Goal: Task Accomplishment & Management: Use online tool/utility

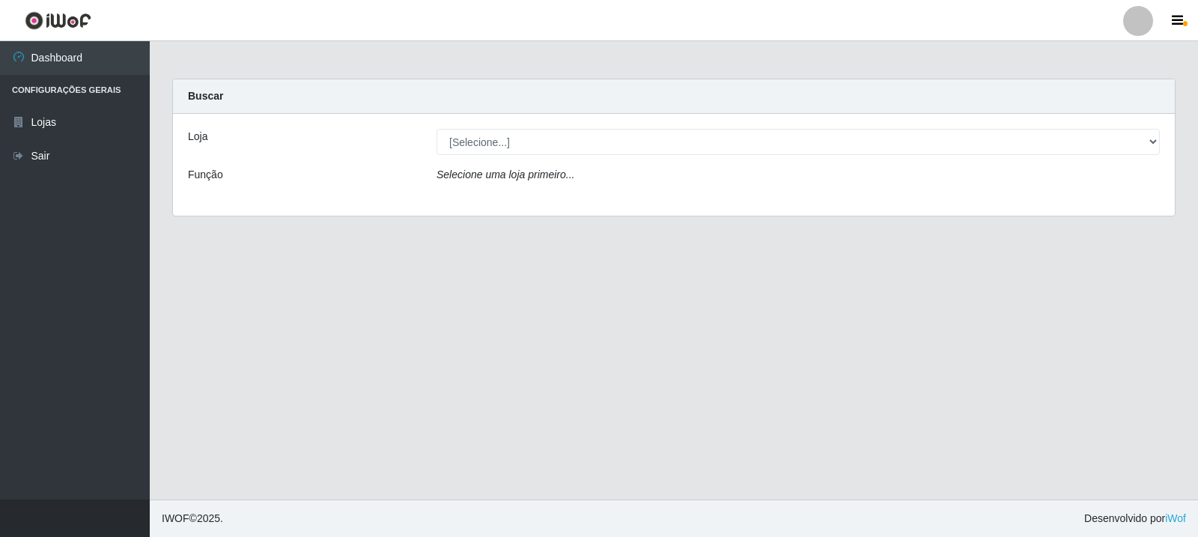
click at [502, 126] on div "Loja [Selecione...] Rede Compras Supermercados - LOJA 3 Função Selecione uma lo…" at bounding box center [674, 165] width 1002 height 102
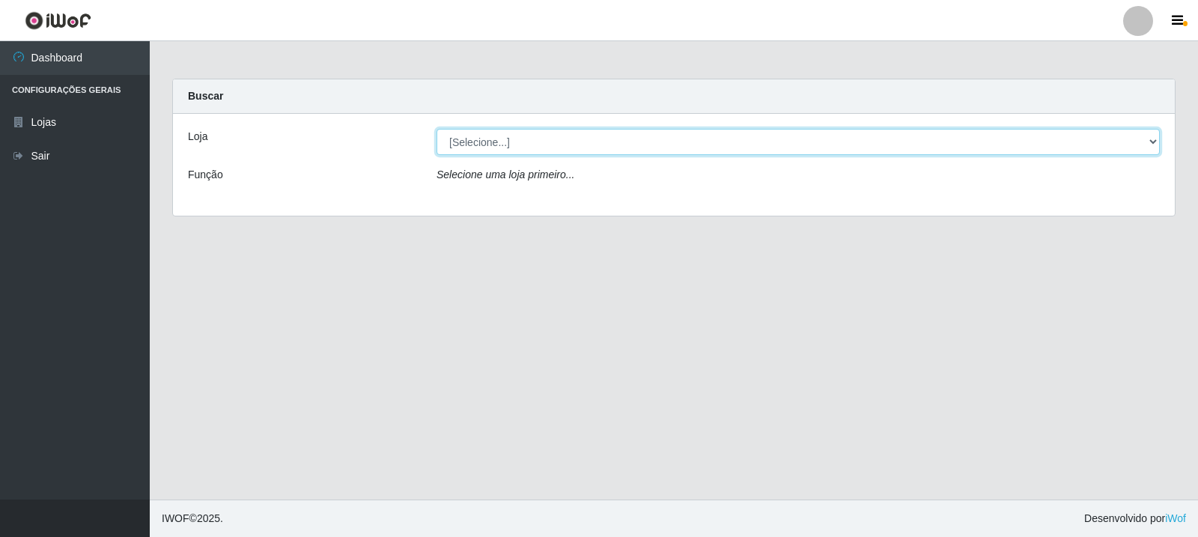
click at [514, 150] on select "[Selecione...] Rede Compras Supermercados - LOJA 3" at bounding box center [797, 142] width 723 height 26
select select "162"
click at [436, 129] on select "[Selecione...] Rede Compras Supermercados - LOJA 3" at bounding box center [797, 142] width 723 height 26
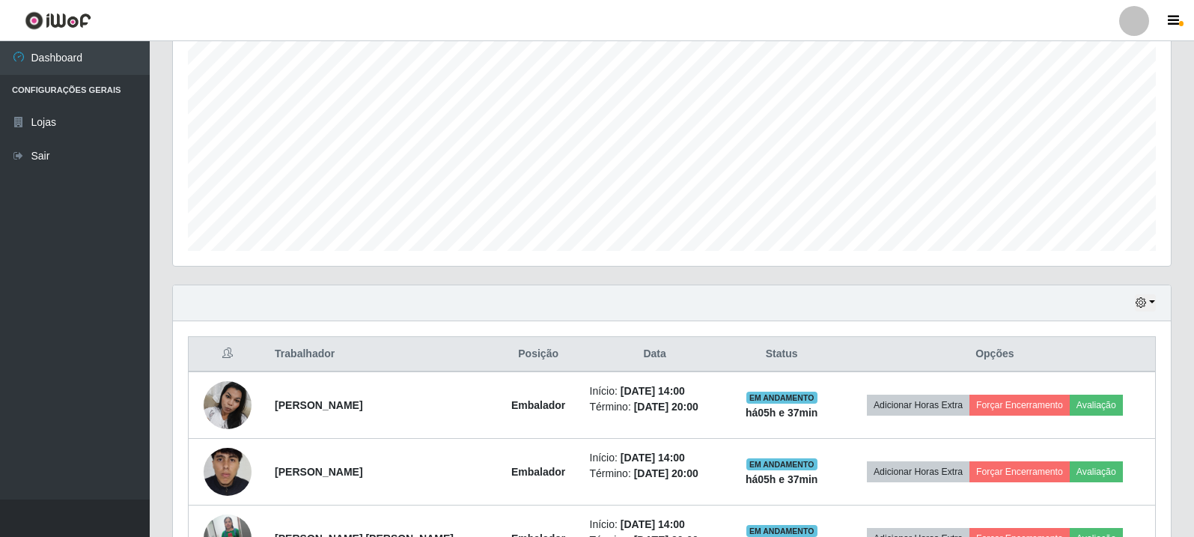
scroll to position [391, 0]
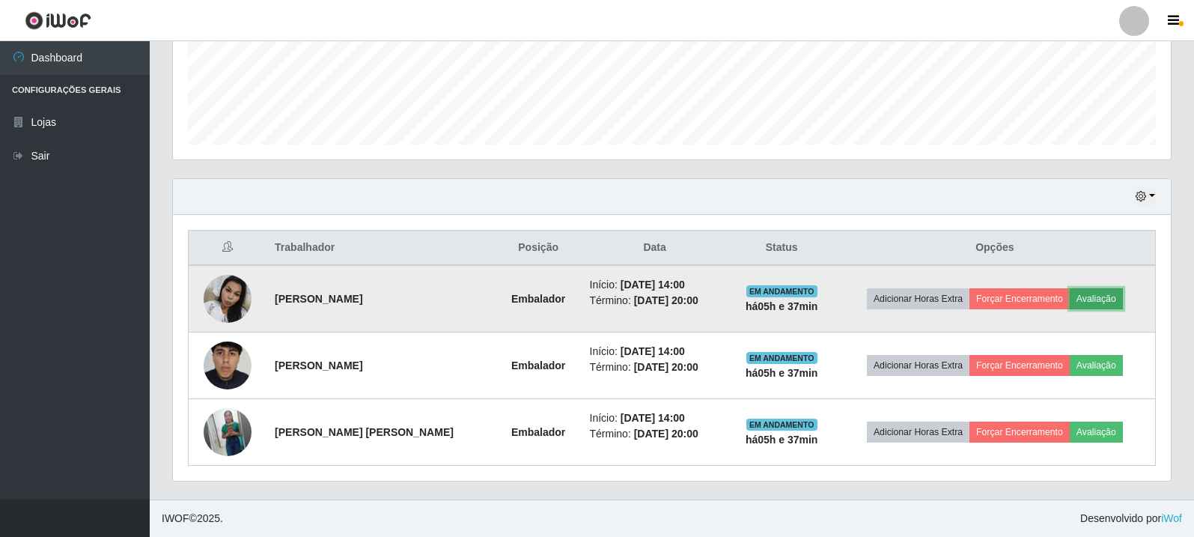
click at [1119, 302] on button "Avaliação" at bounding box center [1096, 298] width 53 height 21
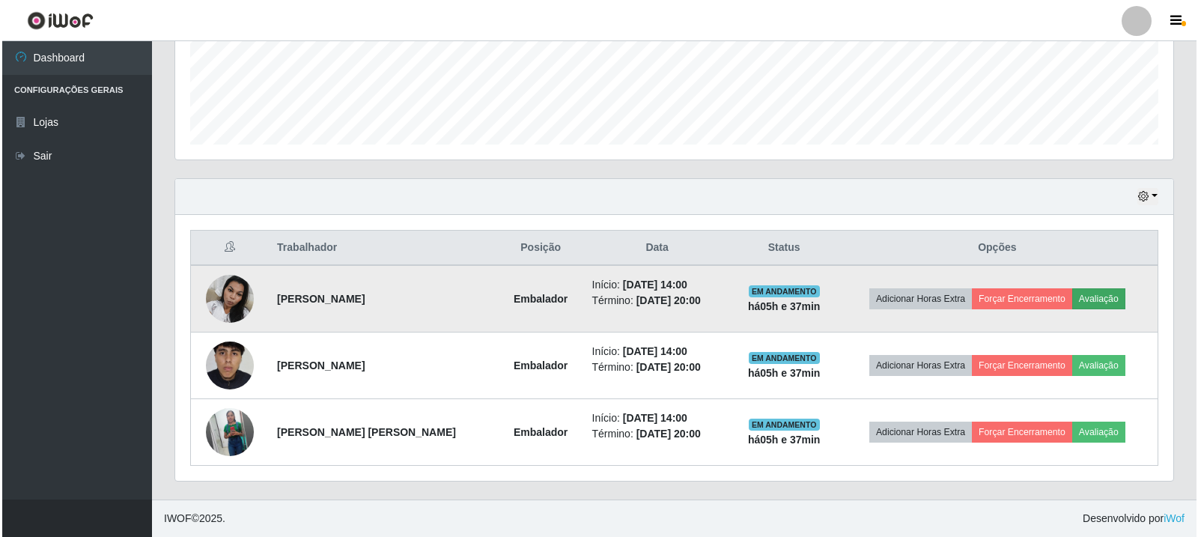
scroll to position [311, 991]
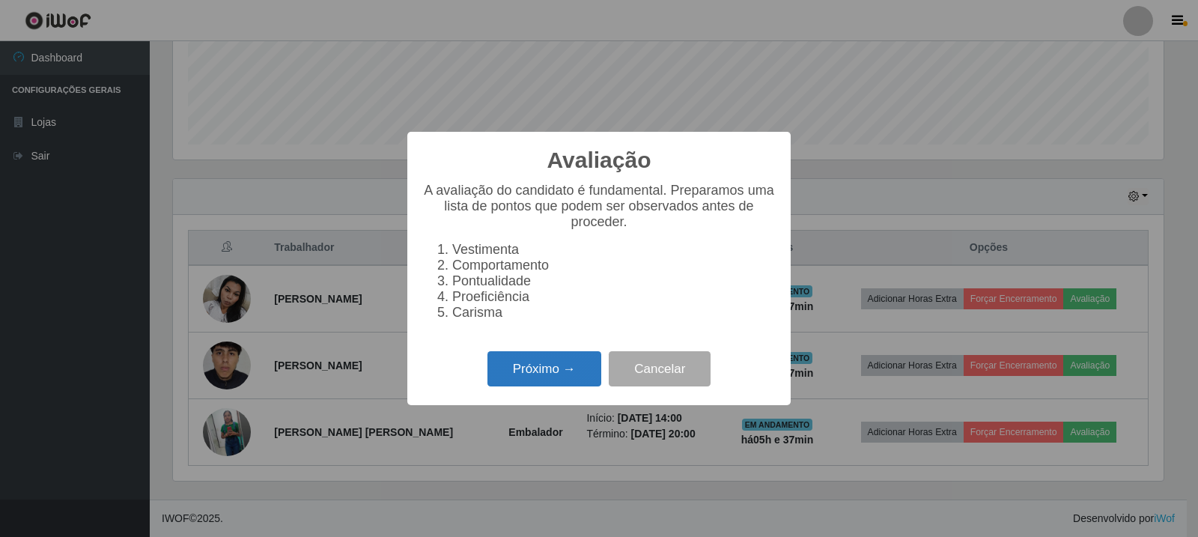
click at [501, 372] on button "Próximo →" at bounding box center [544, 368] width 114 height 35
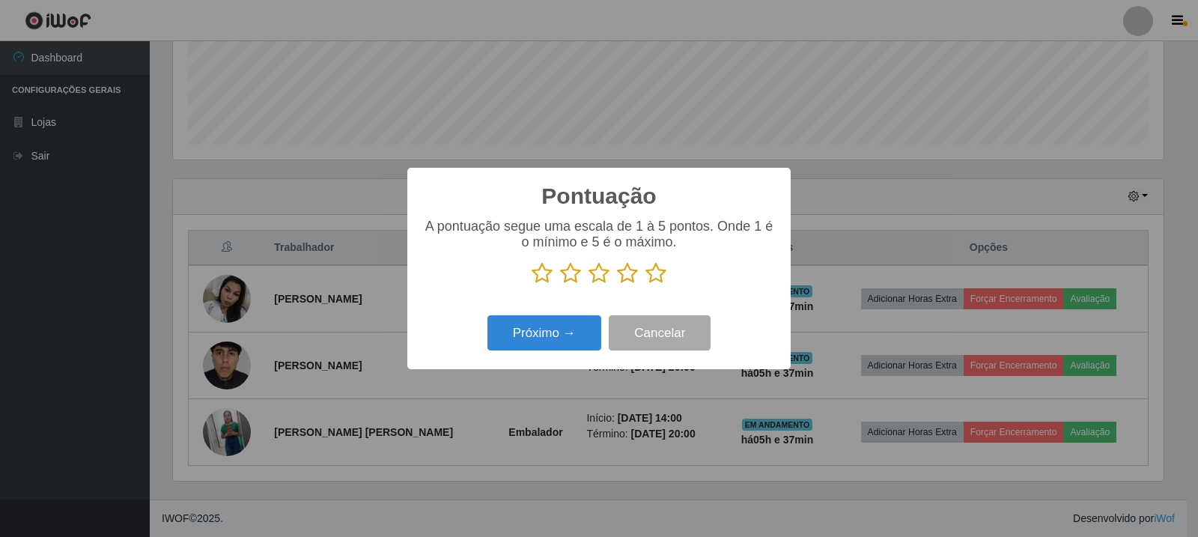
click at [645, 283] on icon at bounding box center [655, 273] width 21 height 22
click at [645, 285] on input "radio" at bounding box center [645, 285] width 0 height 0
click at [585, 320] on button "Próximo →" at bounding box center [544, 332] width 114 height 35
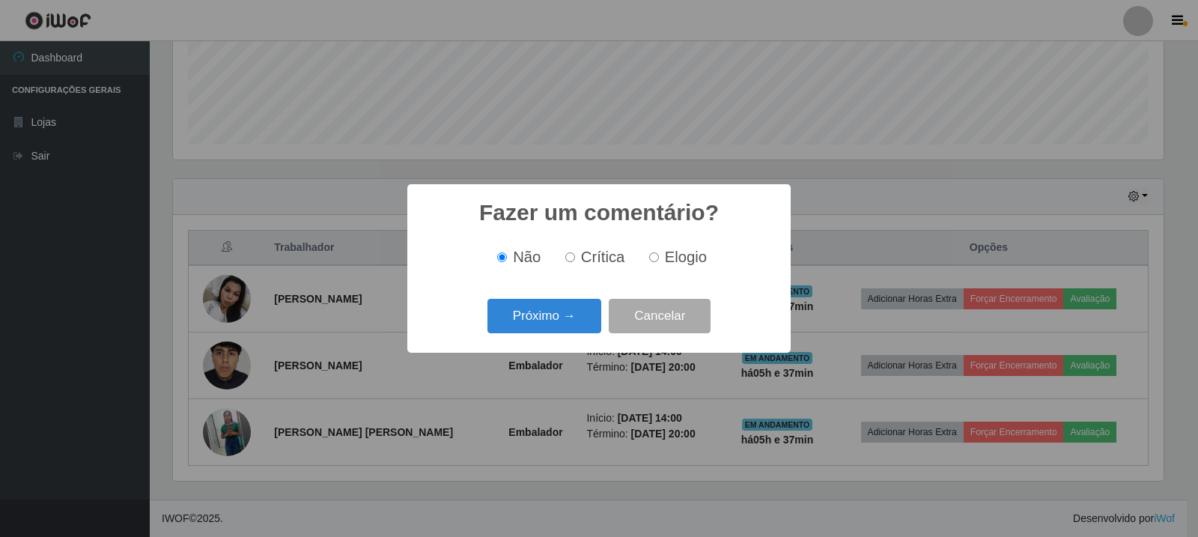
click at [663, 263] on label "Elogio" at bounding box center [675, 257] width 64 height 17
click at [659, 262] on input "Elogio" at bounding box center [654, 257] width 10 height 10
radio input "true"
click at [585, 314] on button "Próximo →" at bounding box center [544, 316] width 114 height 35
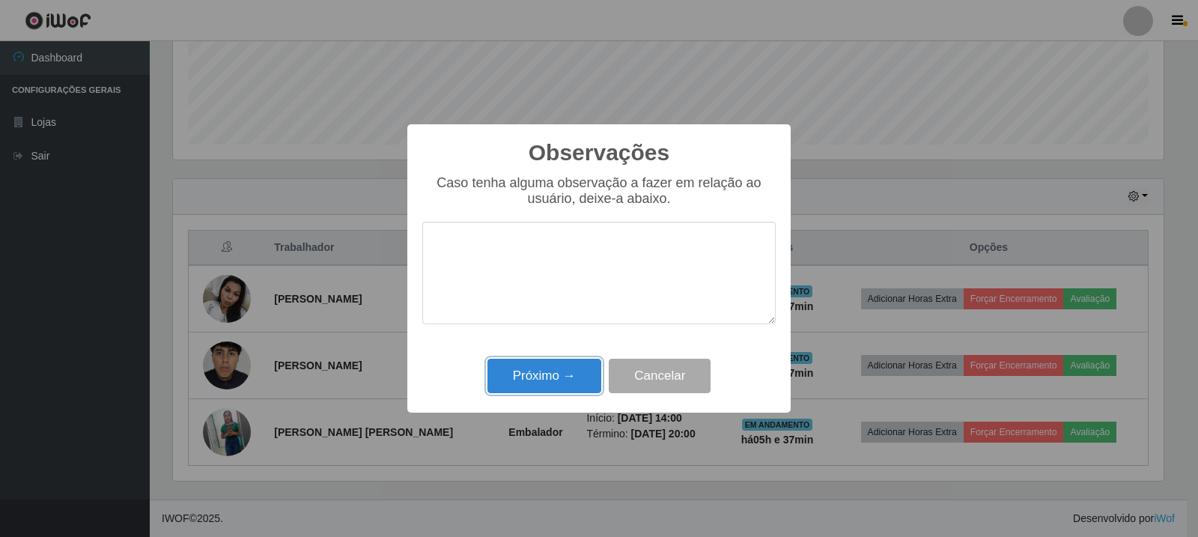
drag, startPoint x: 570, startPoint y: 366, endPoint x: 903, endPoint y: 300, distance: 339.6
click at [569, 365] on button "Próximo →" at bounding box center [544, 376] width 114 height 35
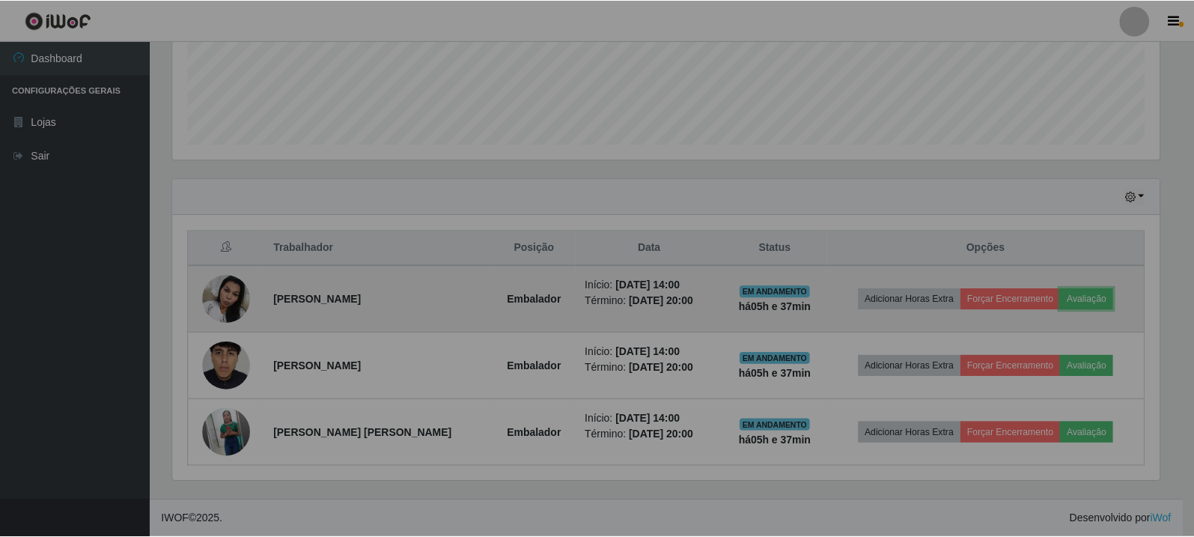
scroll to position [311, 998]
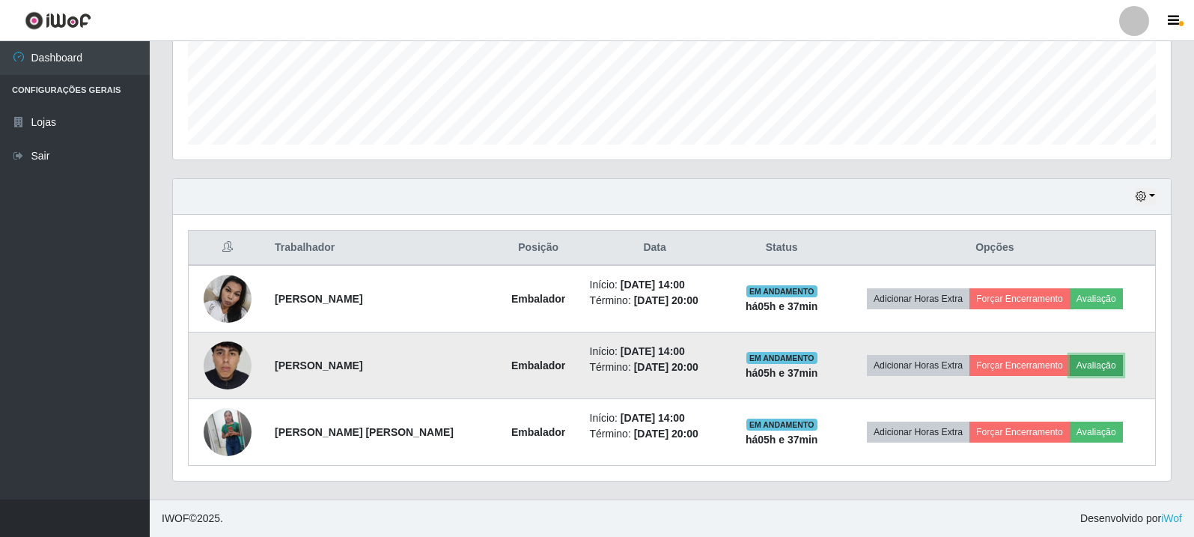
click at [1095, 356] on button "Avaliação" at bounding box center [1096, 365] width 53 height 21
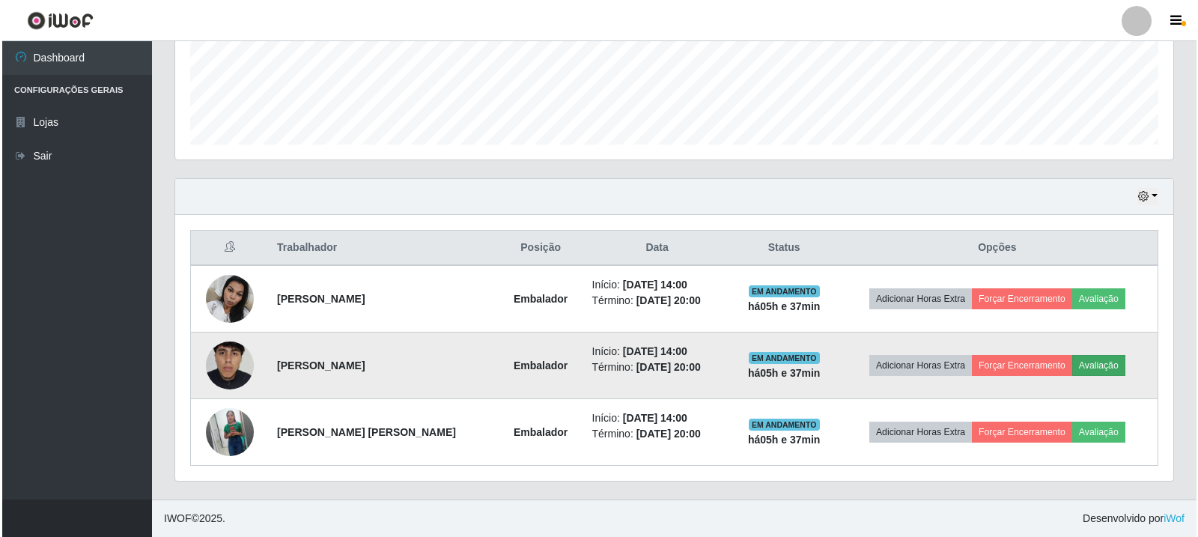
scroll to position [311, 991]
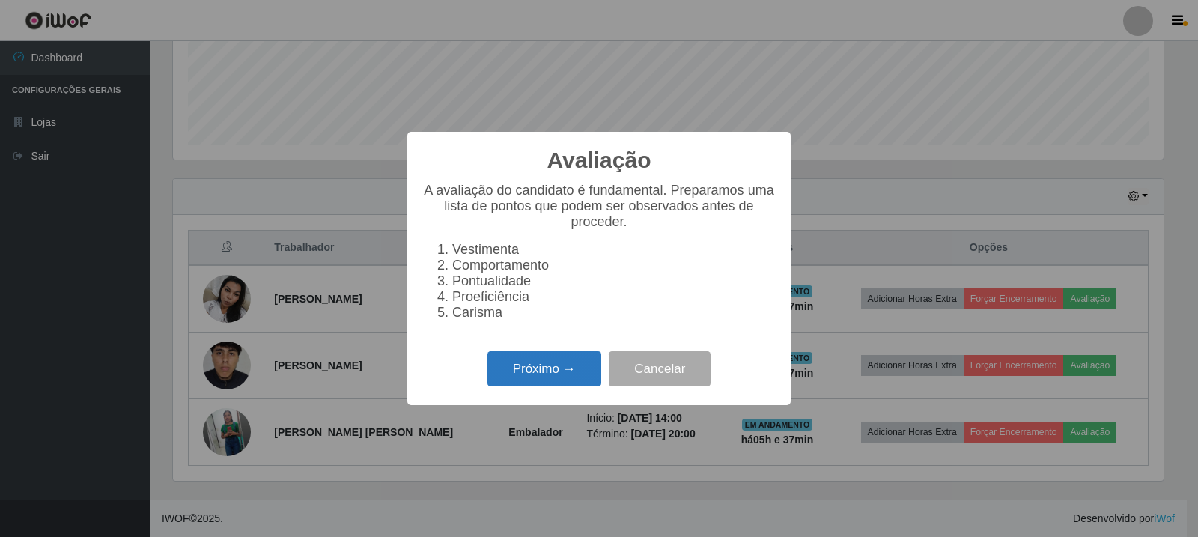
click at [574, 374] on button "Próximo →" at bounding box center [544, 368] width 114 height 35
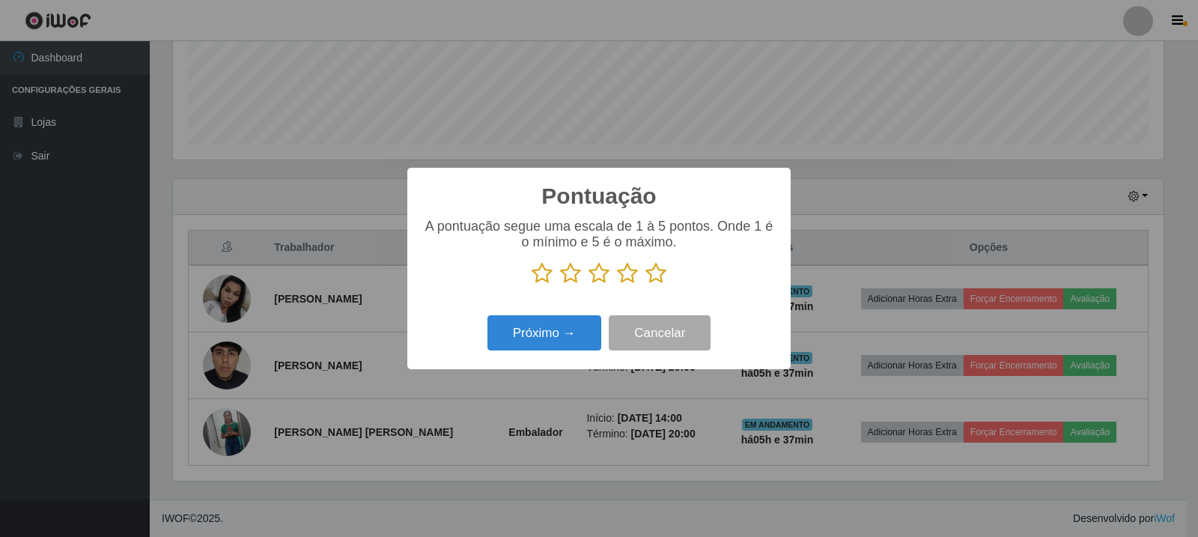
scroll to position [748383, 747703]
click at [662, 267] on icon at bounding box center [655, 273] width 21 height 22
click at [645, 285] on input "radio" at bounding box center [645, 285] width 0 height 0
click at [569, 317] on div "Próximo → Cancelar" at bounding box center [598, 332] width 353 height 43
click at [571, 335] on button "Próximo →" at bounding box center [544, 332] width 114 height 35
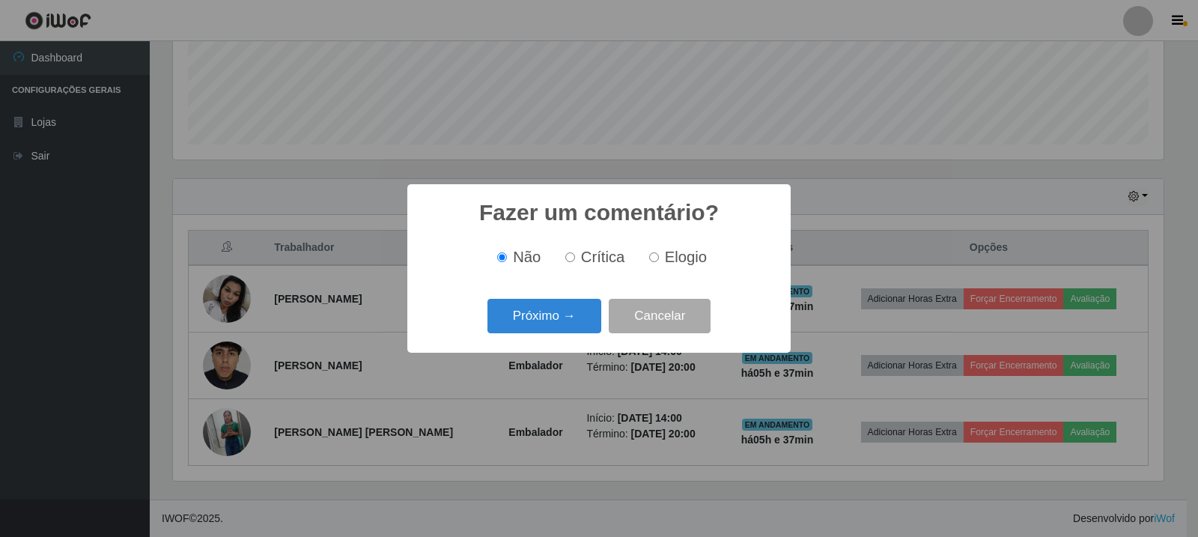
click at [676, 269] on div "Não Crítica Elogio" at bounding box center [598, 257] width 353 height 44
drag, startPoint x: 656, startPoint y: 248, endPoint x: 630, endPoint y: 277, distance: 39.2
click at [656, 249] on label "Elogio" at bounding box center [675, 257] width 64 height 17
click at [656, 252] on input "Elogio" at bounding box center [654, 257] width 10 height 10
radio input "true"
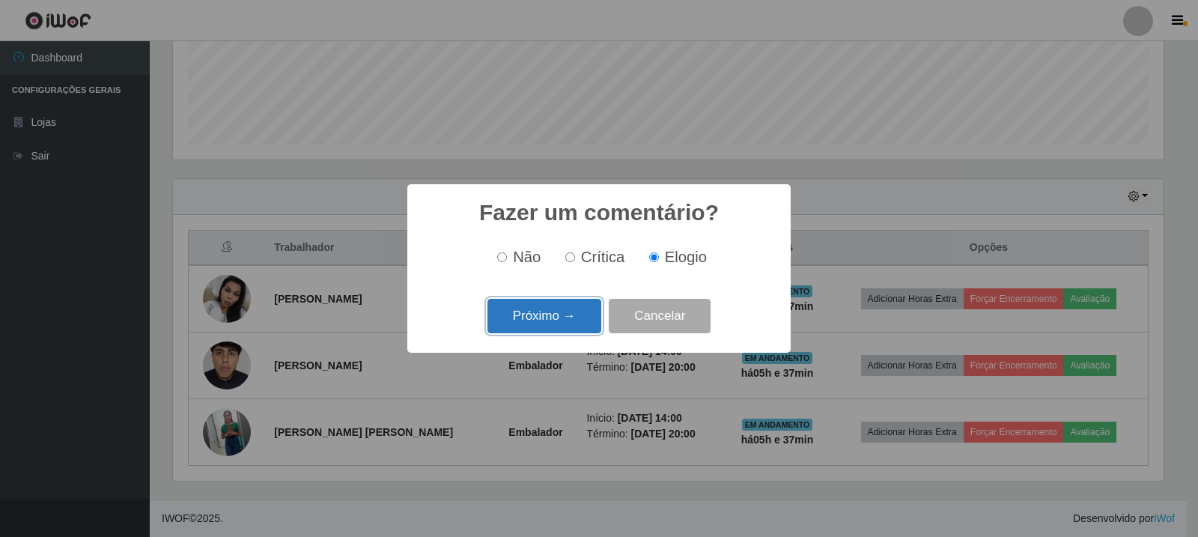
click at [568, 331] on button "Próximo →" at bounding box center [544, 316] width 114 height 35
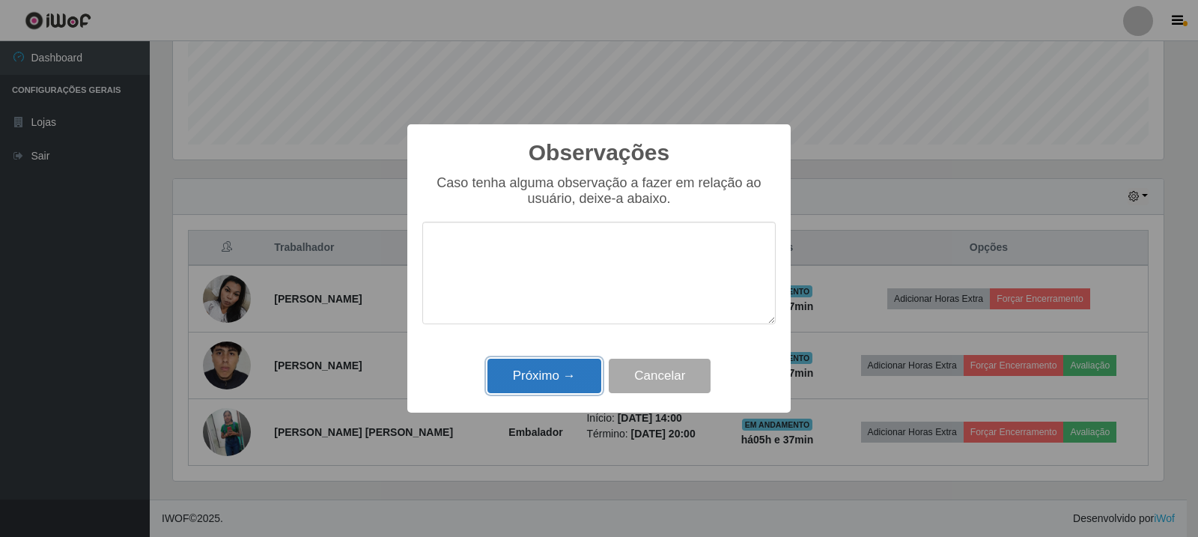
click at [564, 377] on button "Próximo →" at bounding box center [544, 376] width 114 height 35
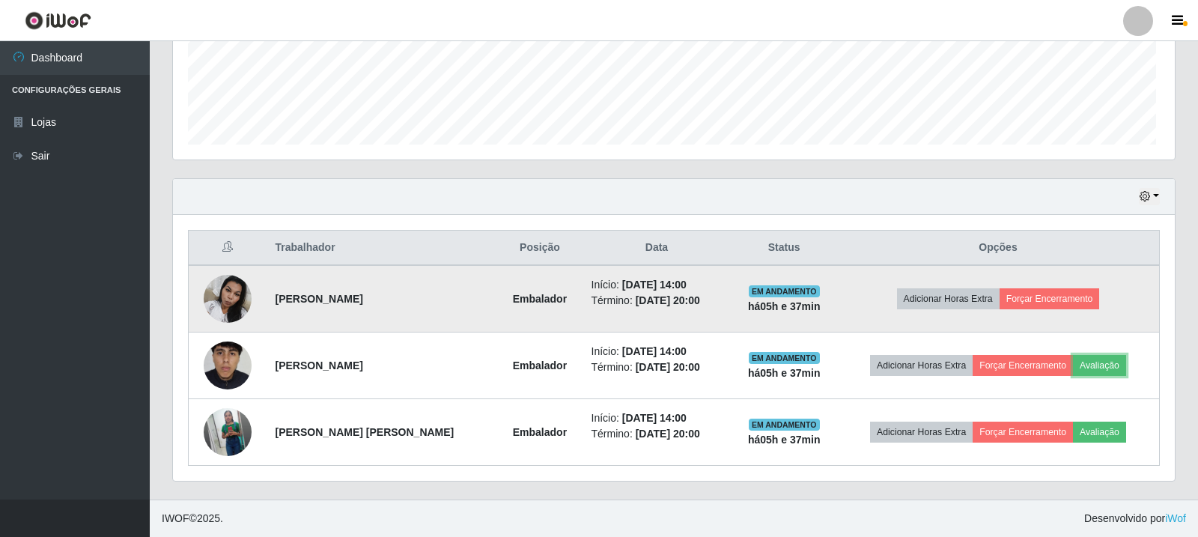
scroll to position [311, 998]
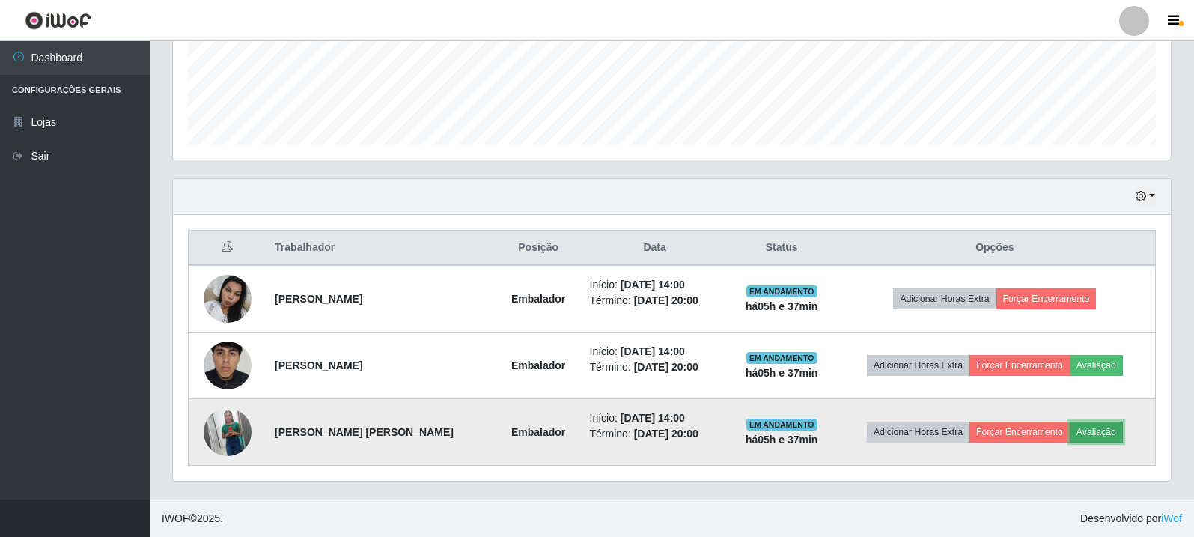
click at [1092, 430] on button "Avaliação" at bounding box center [1096, 432] width 53 height 21
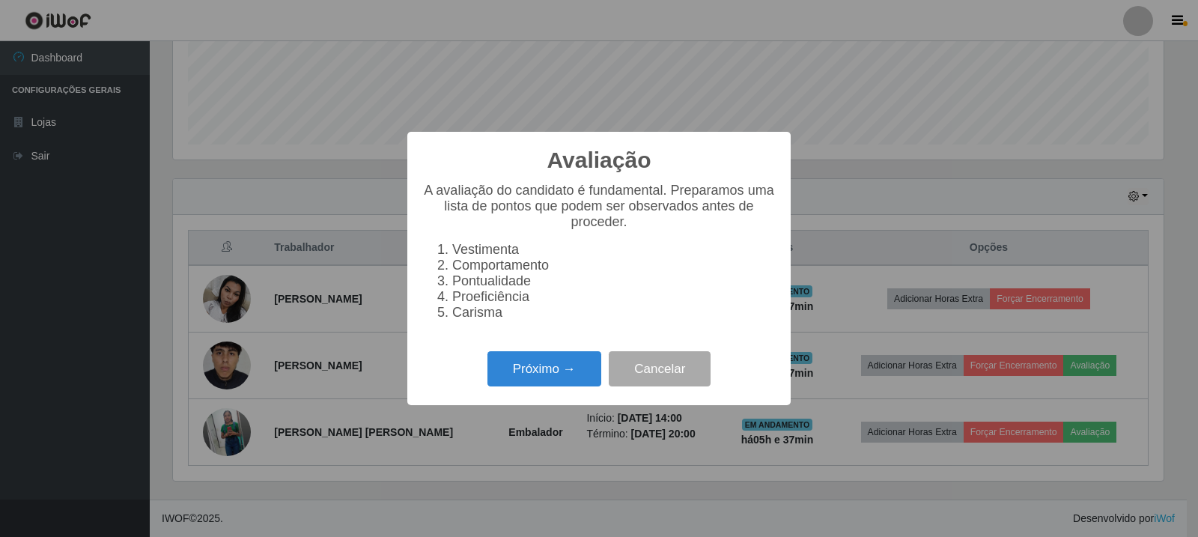
scroll to position [311, 991]
click at [543, 380] on button "Próximo →" at bounding box center [544, 368] width 114 height 35
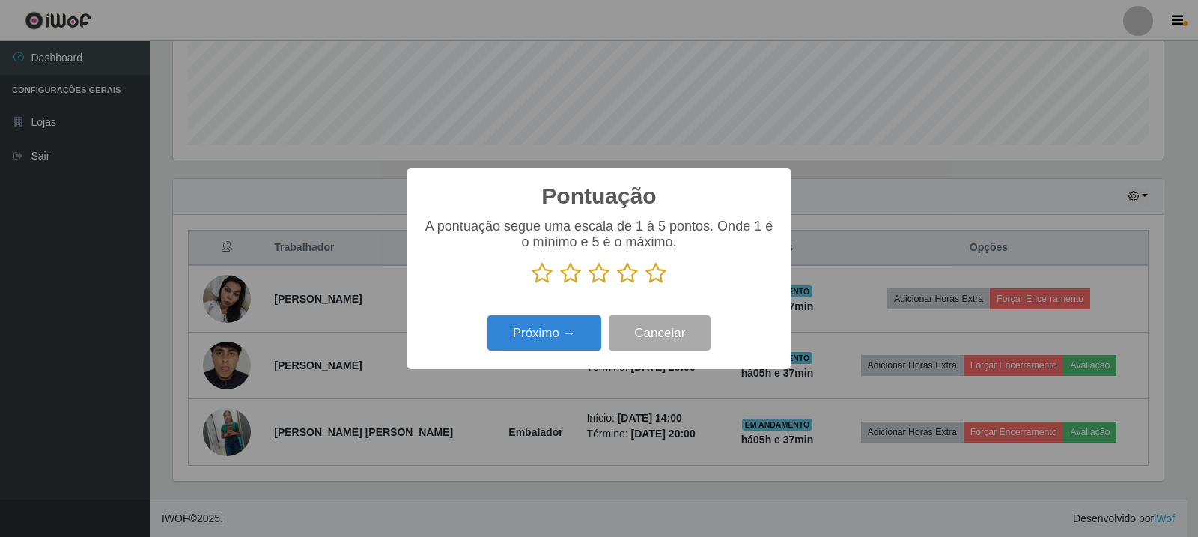
scroll to position [748383, 747703]
click at [646, 275] on icon at bounding box center [655, 273] width 21 height 22
click at [645, 285] on input "radio" at bounding box center [645, 285] width 0 height 0
click at [571, 332] on button "Próximo →" at bounding box center [544, 332] width 114 height 35
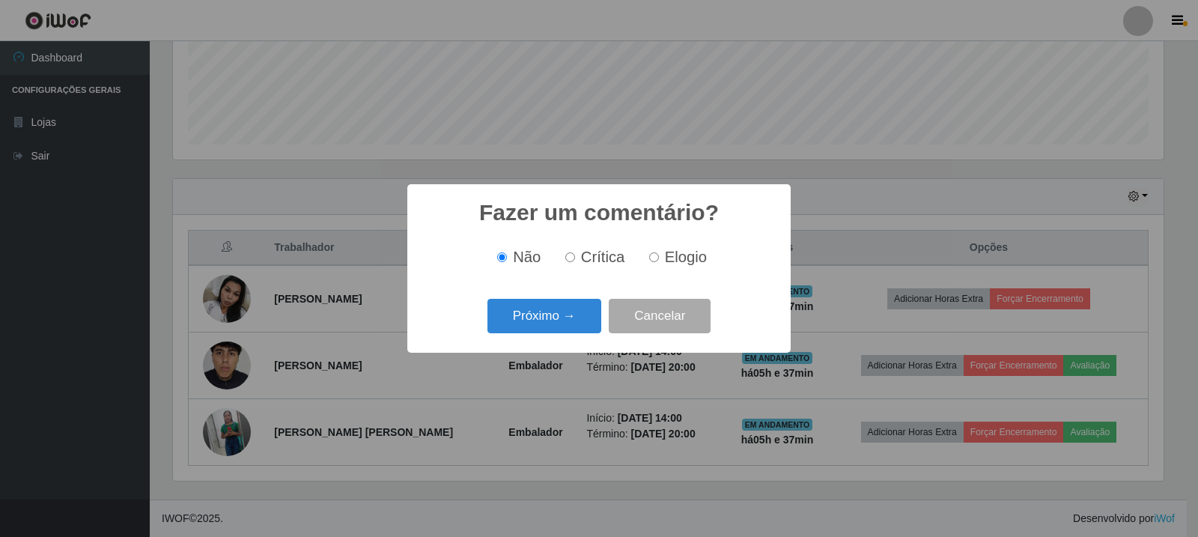
click at [691, 246] on div "Não Crítica Elogio" at bounding box center [598, 257] width 353 height 44
click at [679, 270] on div "Não Crítica Elogio" at bounding box center [598, 257] width 353 height 44
click at [678, 264] on span "Elogio" at bounding box center [686, 257] width 42 height 16
click at [659, 262] on input "Elogio" at bounding box center [654, 257] width 10 height 10
radio input "true"
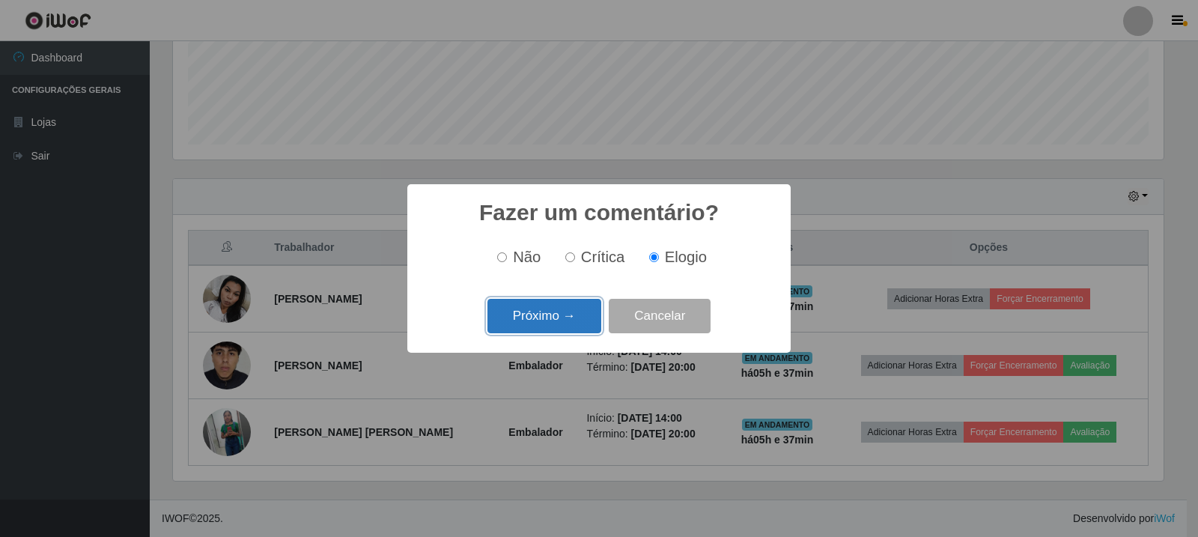
click at [572, 319] on button "Próximo →" at bounding box center [544, 316] width 114 height 35
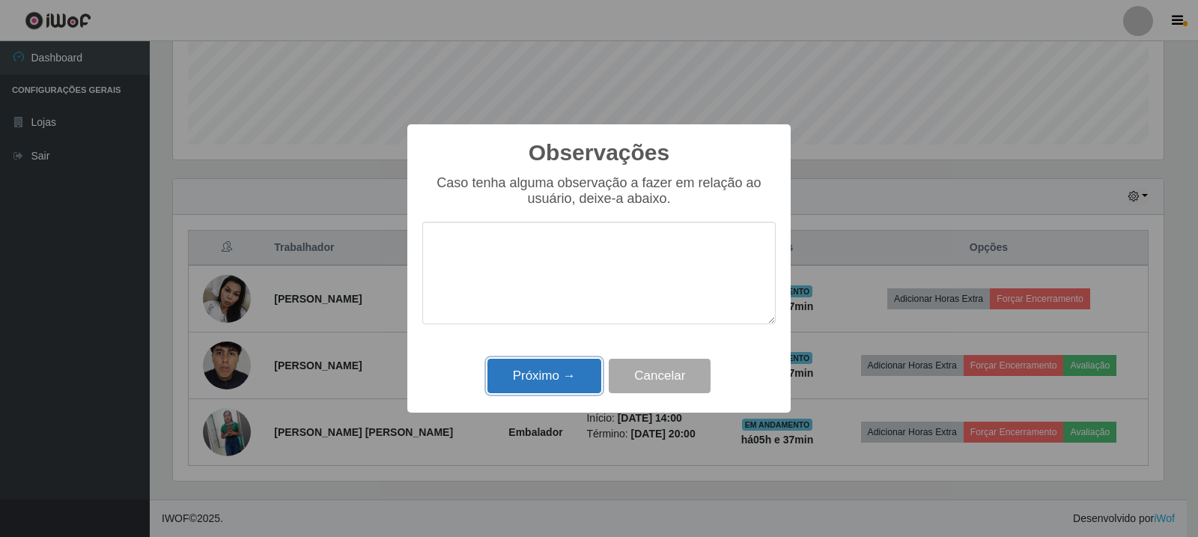
click at [557, 383] on button "Próximo →" at bounding box center [544, 376] width 114 height 35
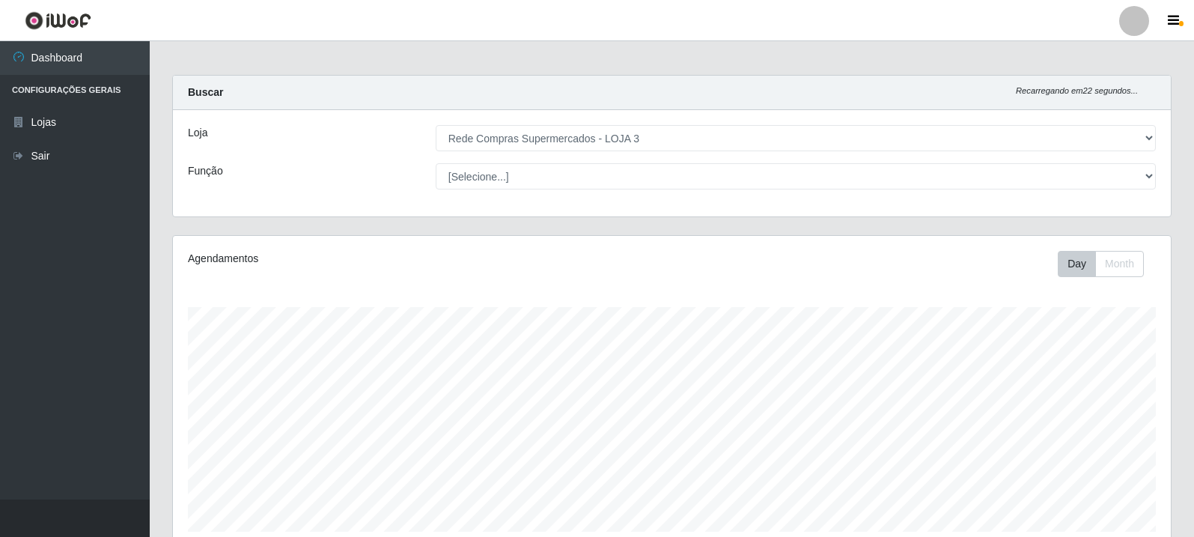
scroll to position [0, 0]
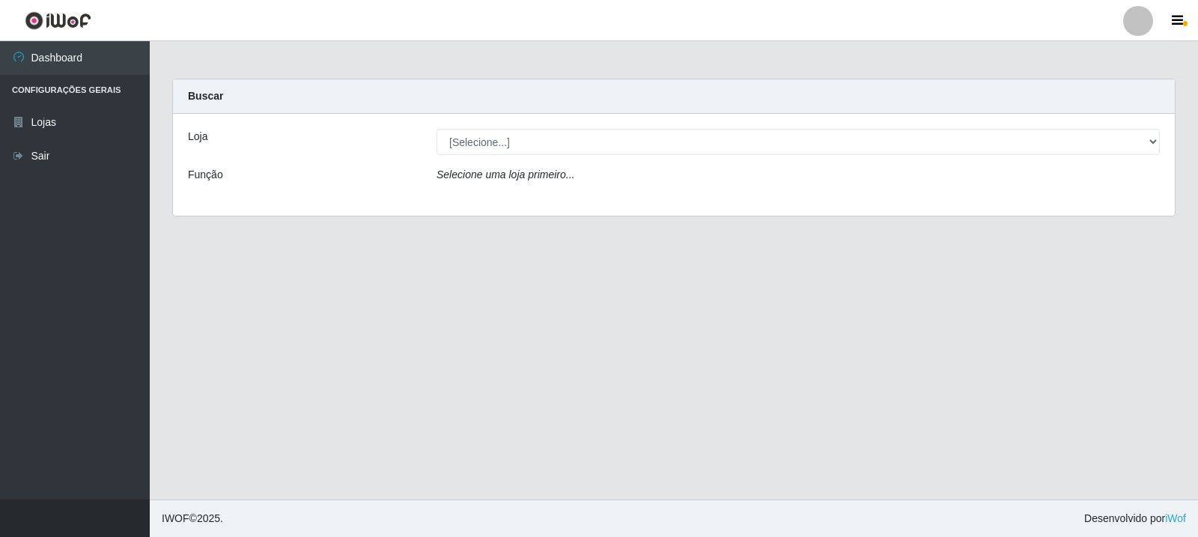
click at [897, 155] on div "Loja [Selecione...] Rede Compras Supermercados - LOJA 3 Função Selecione uma lo…" at bounding box center [674, 165] width 1002 height 102
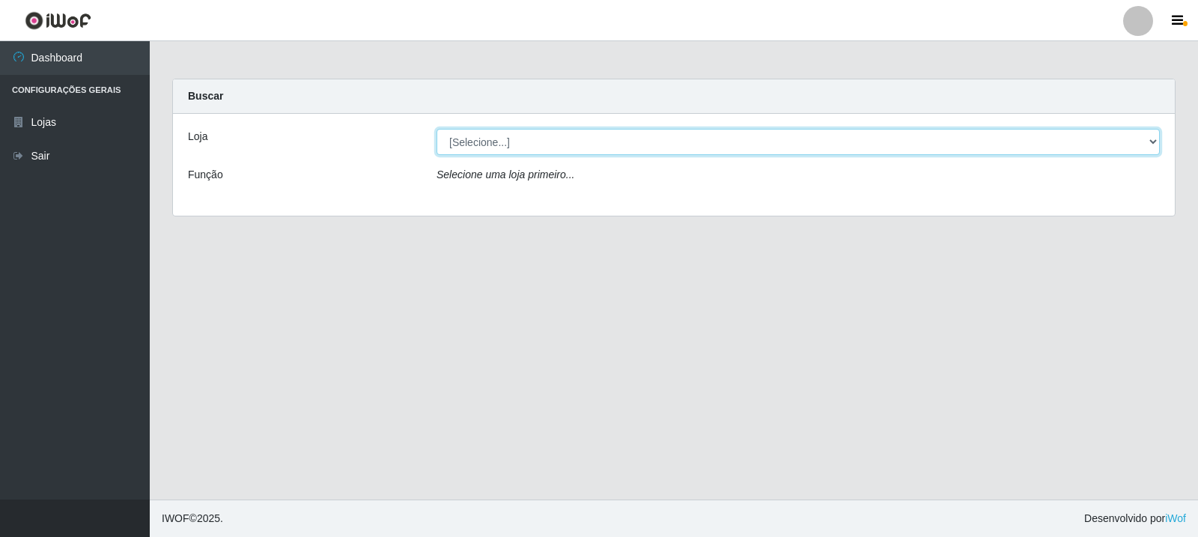
click at [898, 147] on select "[Selecione...] Rede Compras Supermercados - LOJA 3" at bounding box center [797, 142] width 723 height 26
select select "162"
click at [436, 129] on select "[Selecione...] Rede Compras Supermercados - LOJA 3" at bounding box center [797, 142] width 723 height 26
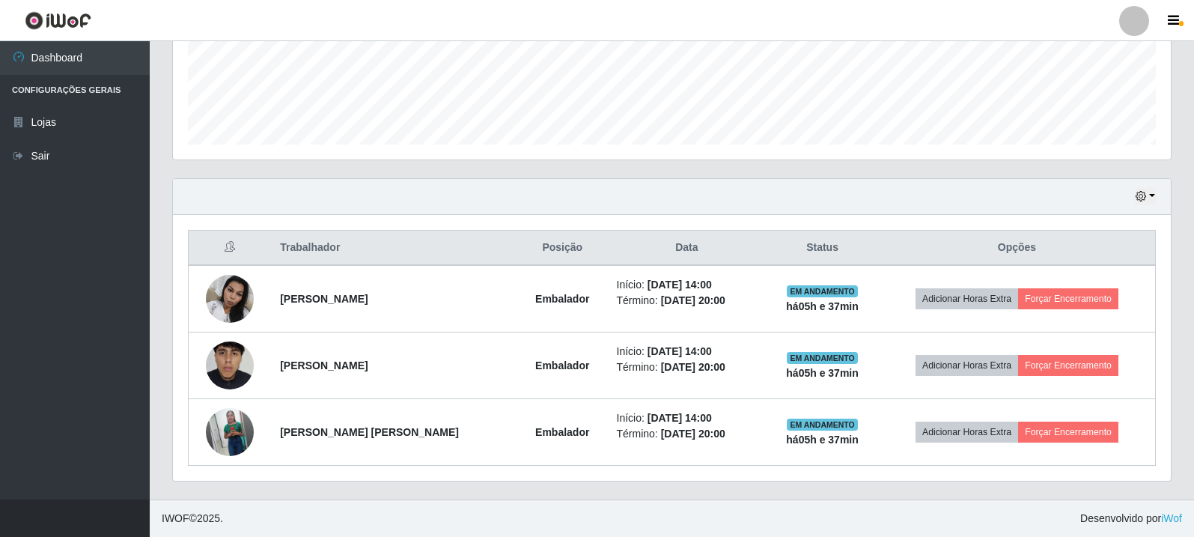
scroll to position [311, 998]
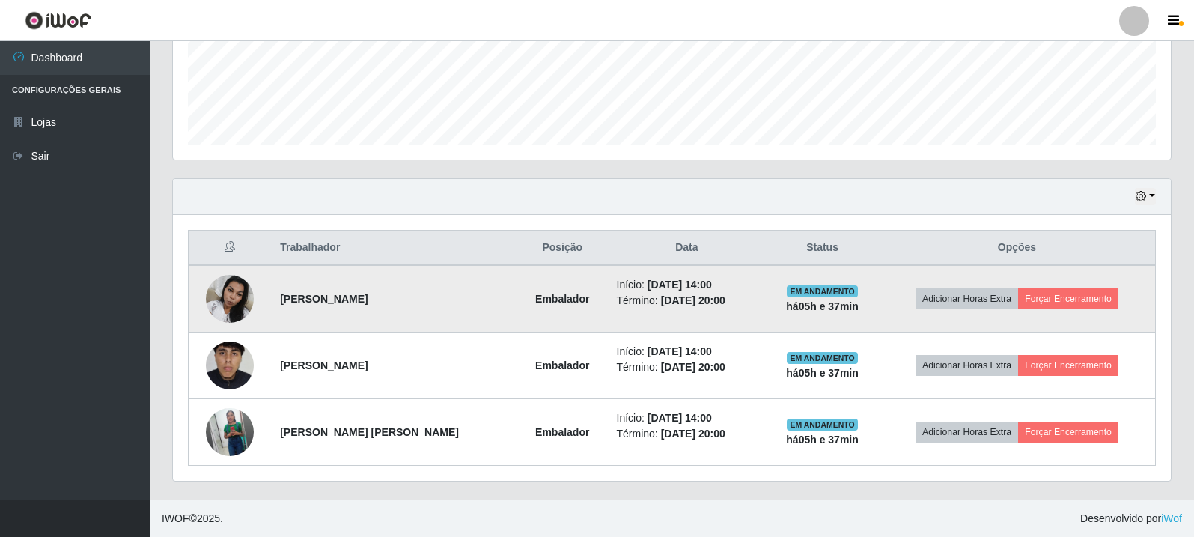
click at [234, 299] on img at bounding box center [230, 299] width 48 height 64
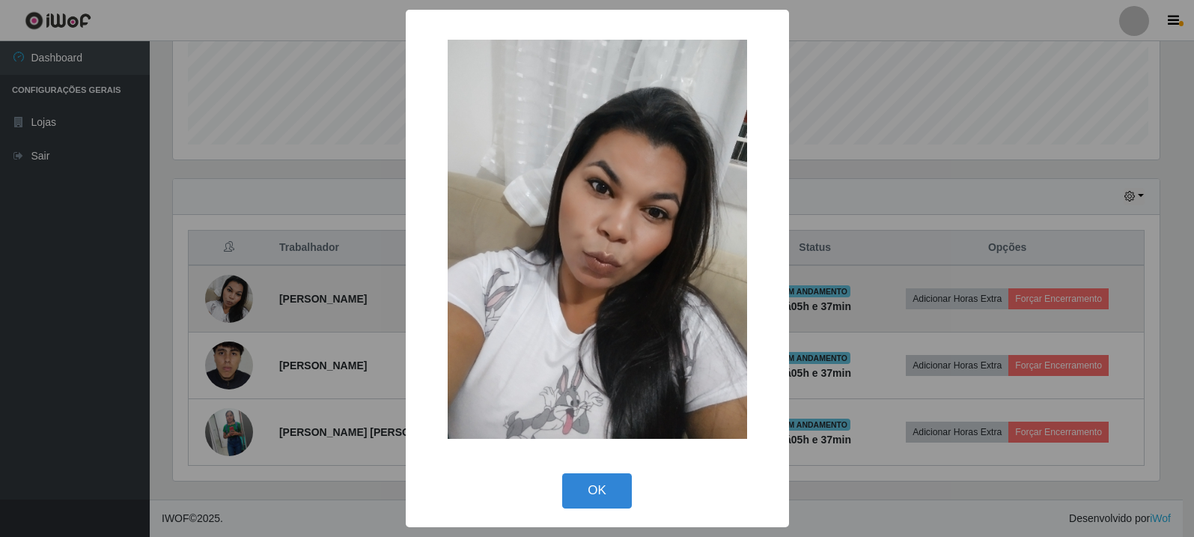
scroll to position [311, 991]
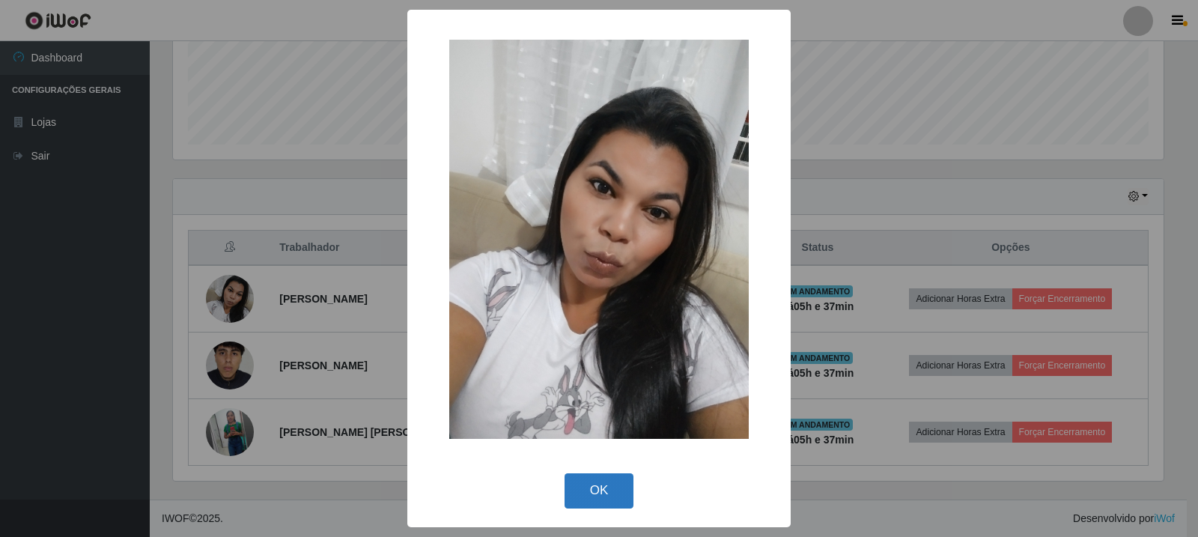
click at [590, 483] on button "OK" at bounding box center [600, 490] width 70 height 35
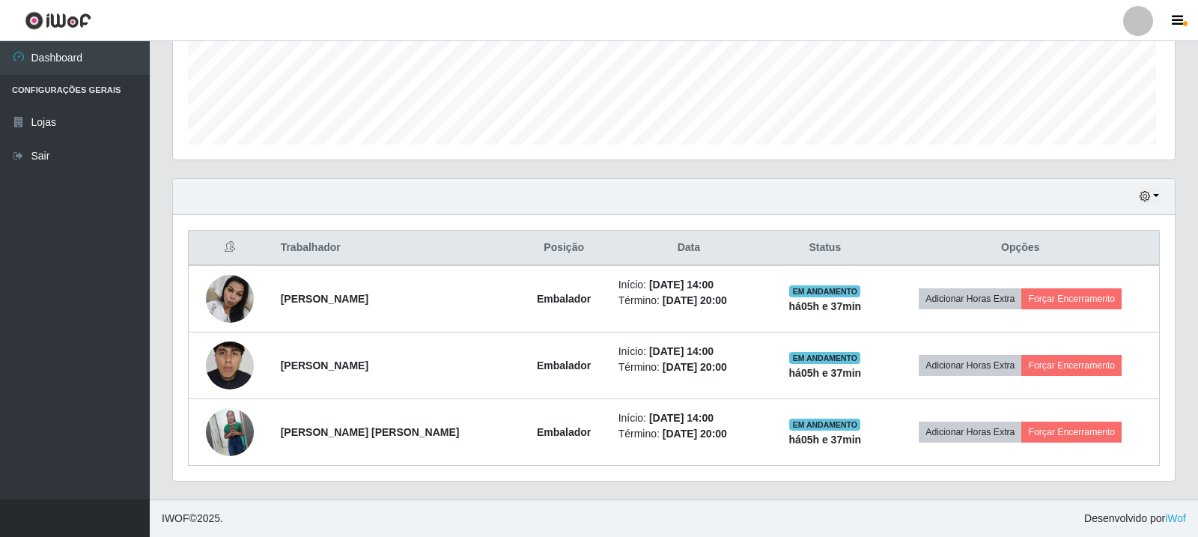
scroll to position [311, 998]
drag, startPoint x: 1181, startPoint y: 139, endPoint x: 1181, endPoint y: 152, distance: 13.5
drag, startPoint x: 1181, startPoint y: 152, endPoint x: 797, endPoint y: 196, distance: 385.9
click at [797, 196] on div "Hoje 1 dia 3 dias 1 Semana Não encerrados" at bounding box center [672, 197] width 998 height 36
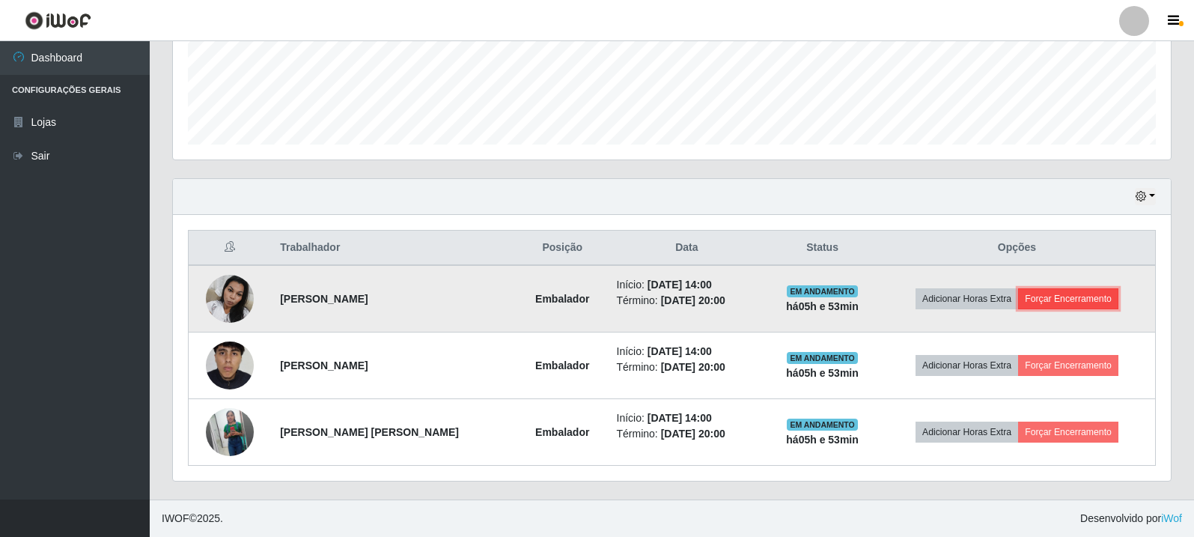
click at [1087, 302] on button "Forçar Encerramento" at bounding box center [1068, 298] width 100 height 21
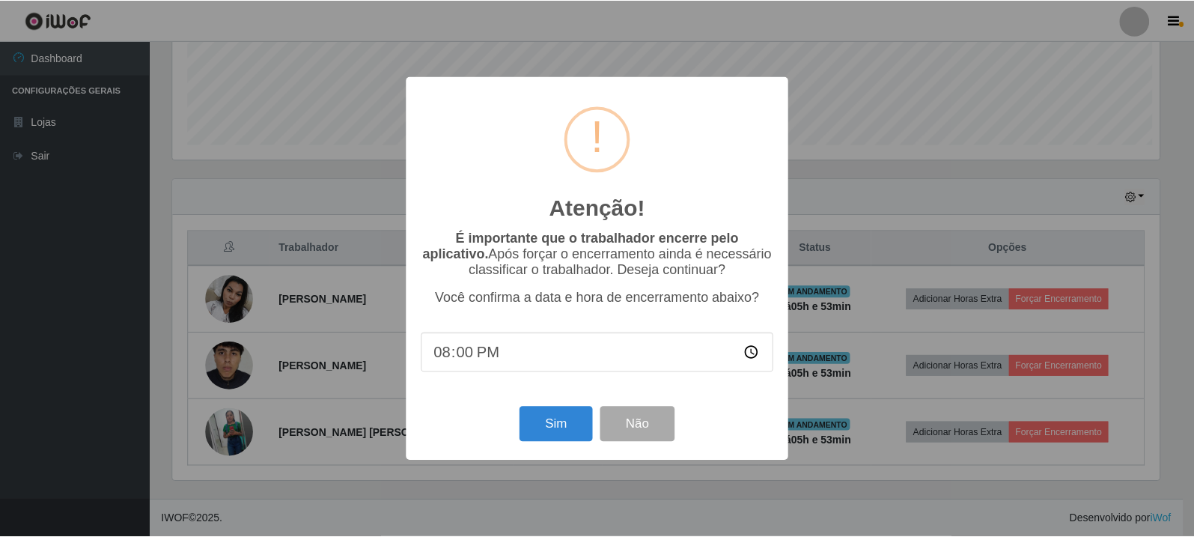
scroll to position [311, 991]
drag, startPoint x: 566, startPoint y: 416, endPoint x: 854, endPoint y: 338, distance: 298.1
click at [566, 417] on button "Sim" at bounding box center [557, 424] width 73 height 35
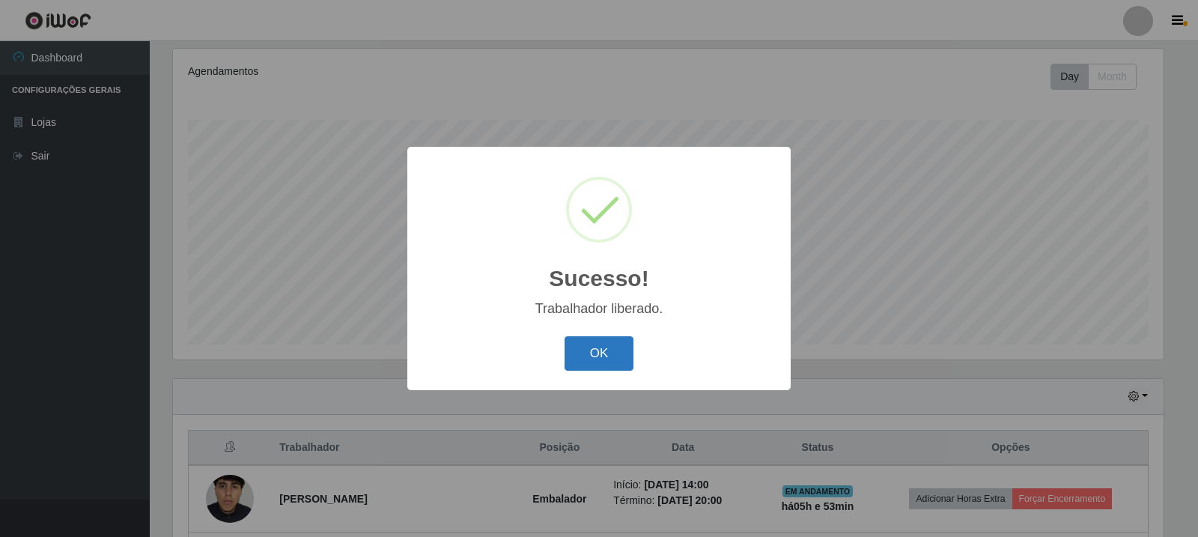
click at [584, 341] on button "OK" at bounding box center [600, 353] width 70 height 35
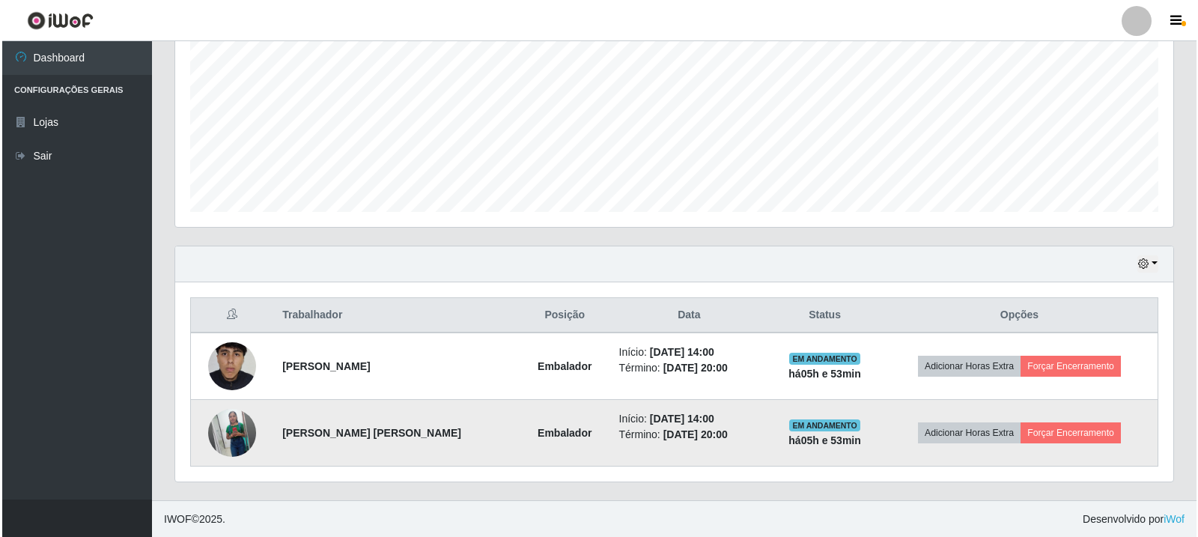
scroll to position [324, 0]
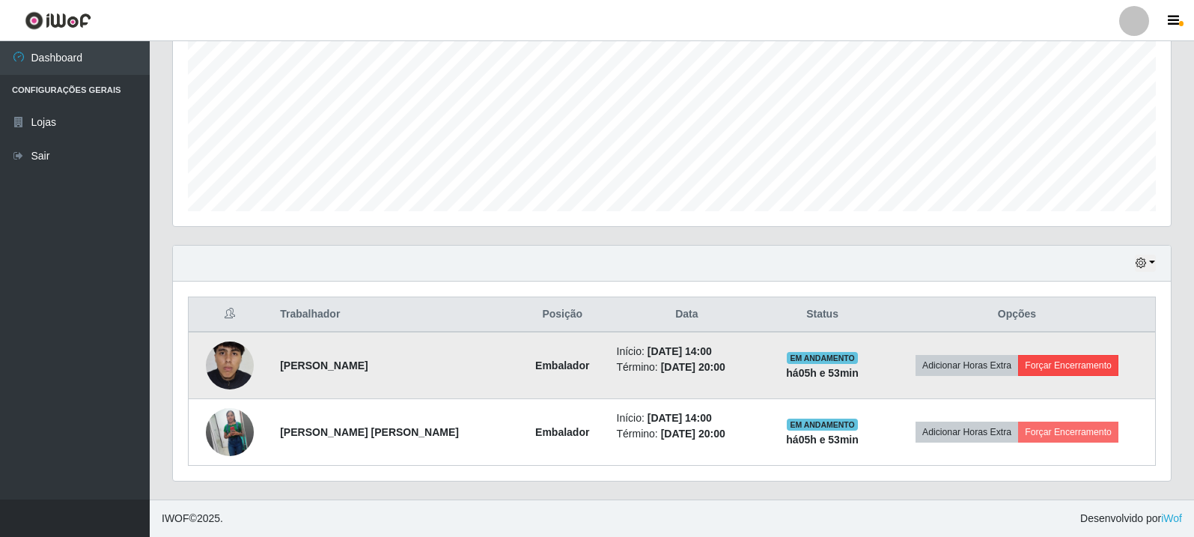
click at [1101, 376] on td "Adicionar Horas Extra Forçar Encerramento" at bounding box center [1017, 365] width 277 height 67
click at [1054, 374] on button "Forçar Encerramento" at bounding box center [1068, 365] width 100 height 21
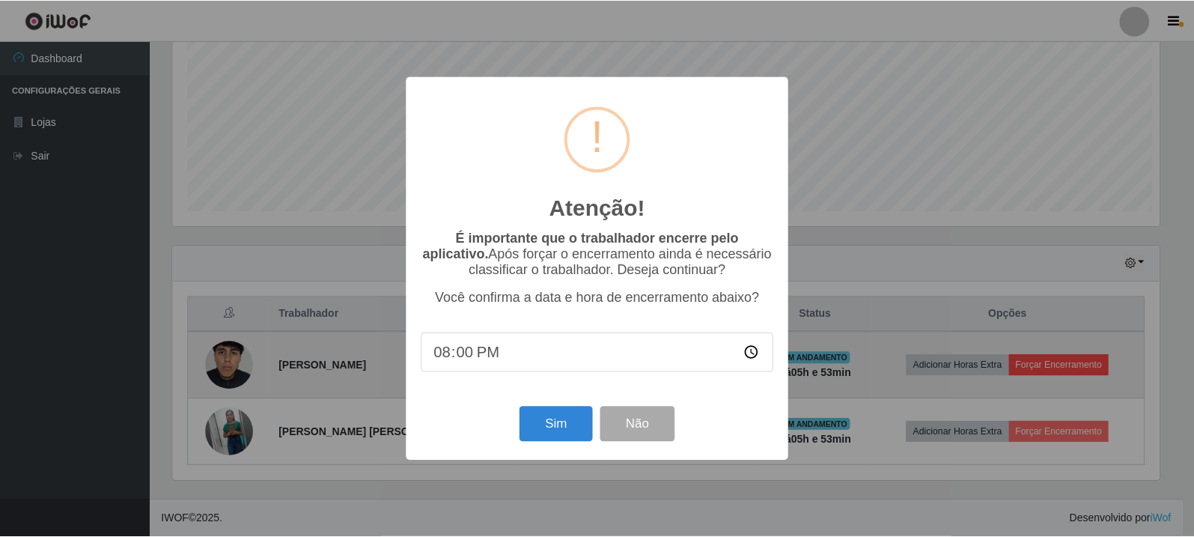
scroll to position [311, 991]
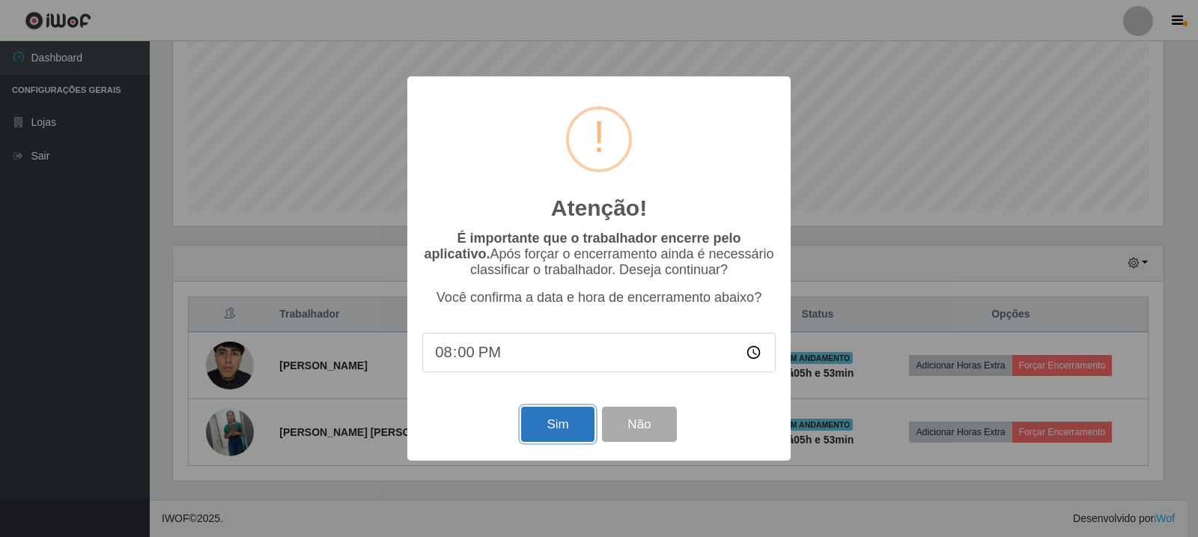
click at [582, 422] on button "Sim" at bounding box center [557, 424] width 73 height 35
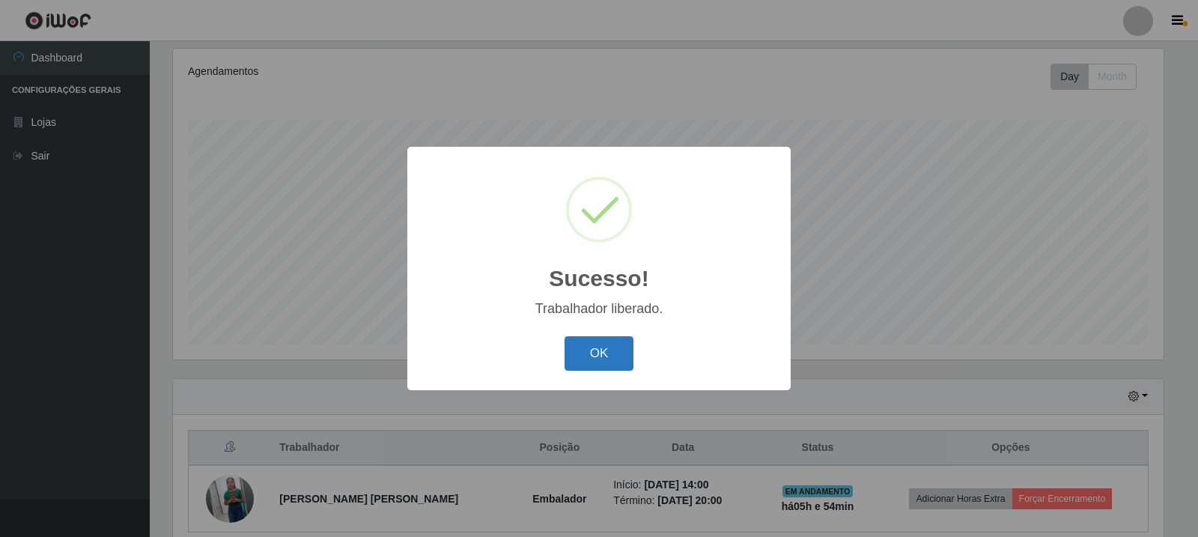
click at [608, 346] on button "OK" at bounding box center [600, 353] width 70 height 35
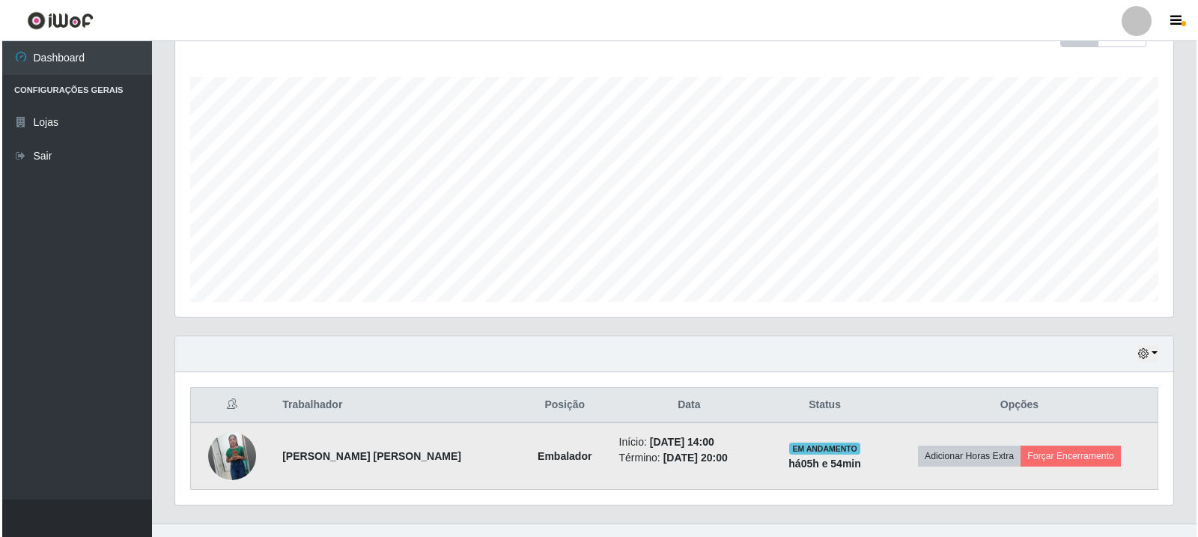
scroll to position [258, 0]
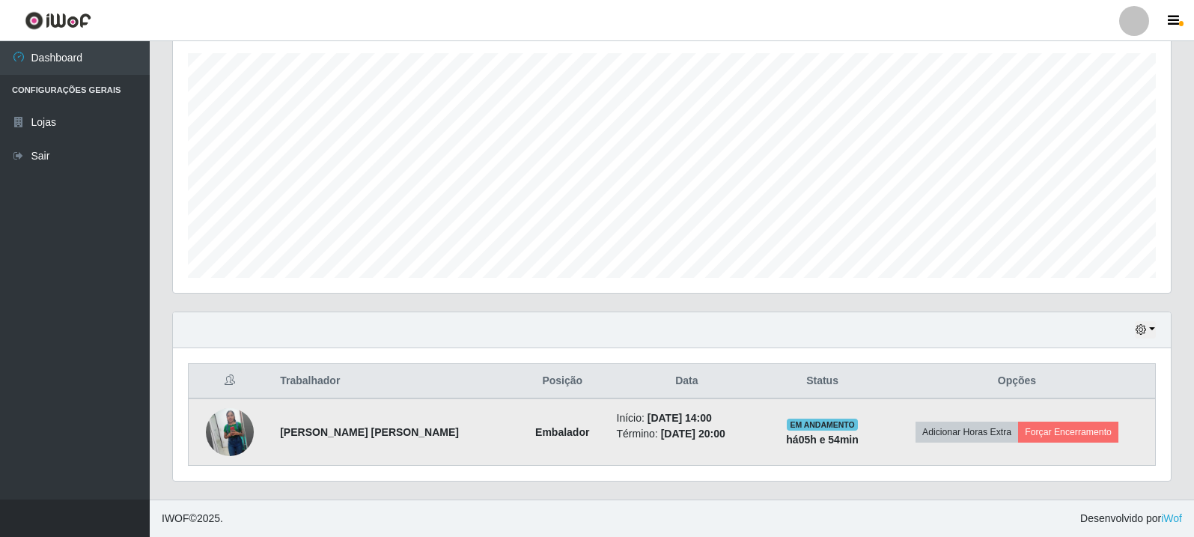
click at [1103, 445] on td "Adicionar Horas Extra Forçar Encerramento" at bounding box center [1017, 431] width 277 height 67
click at [1095, 428] on button "Forçar Encerramento" at bounding box center [1068, 432] width 100 height 21
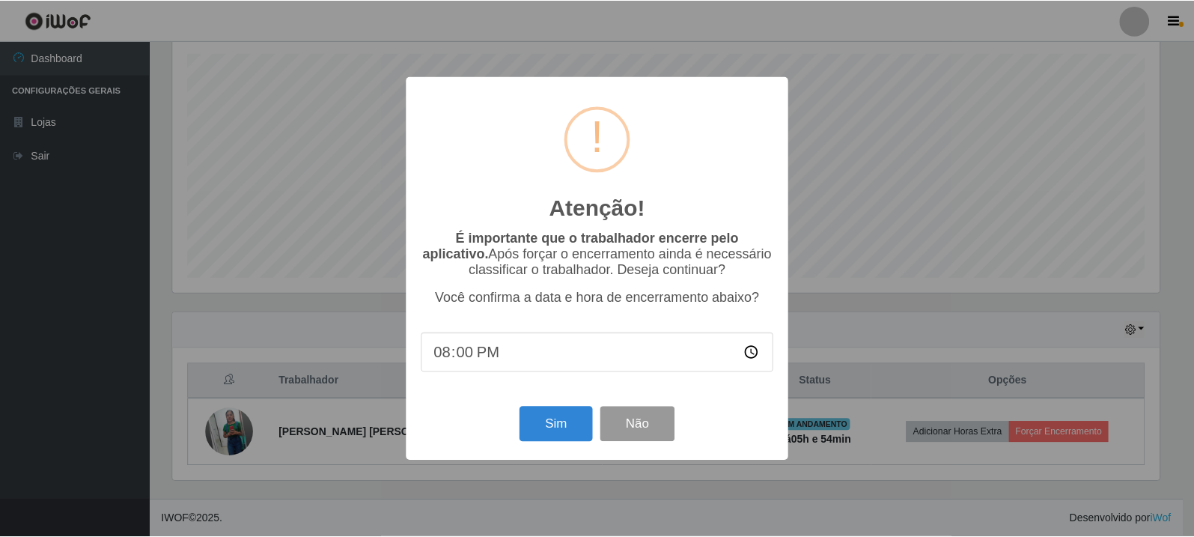
scroll to position [311, 991]
click at [550, 419] on button "Sim" at bounding box center [557, 424] width 73 height 35
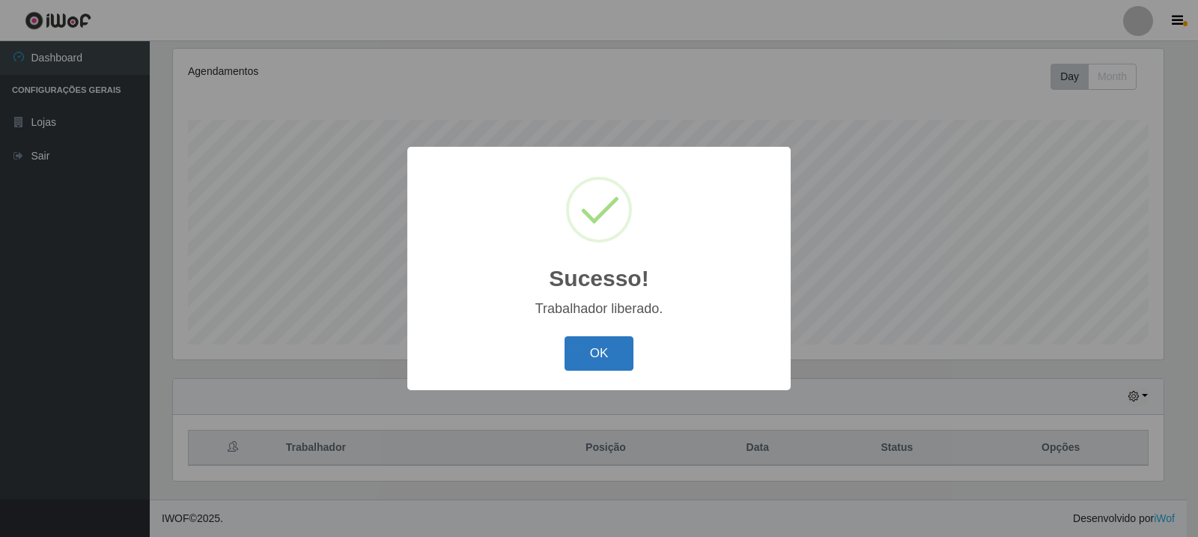
click at [573, 352] on button "OK" at bounding box center [600, 353] width 70 height 35
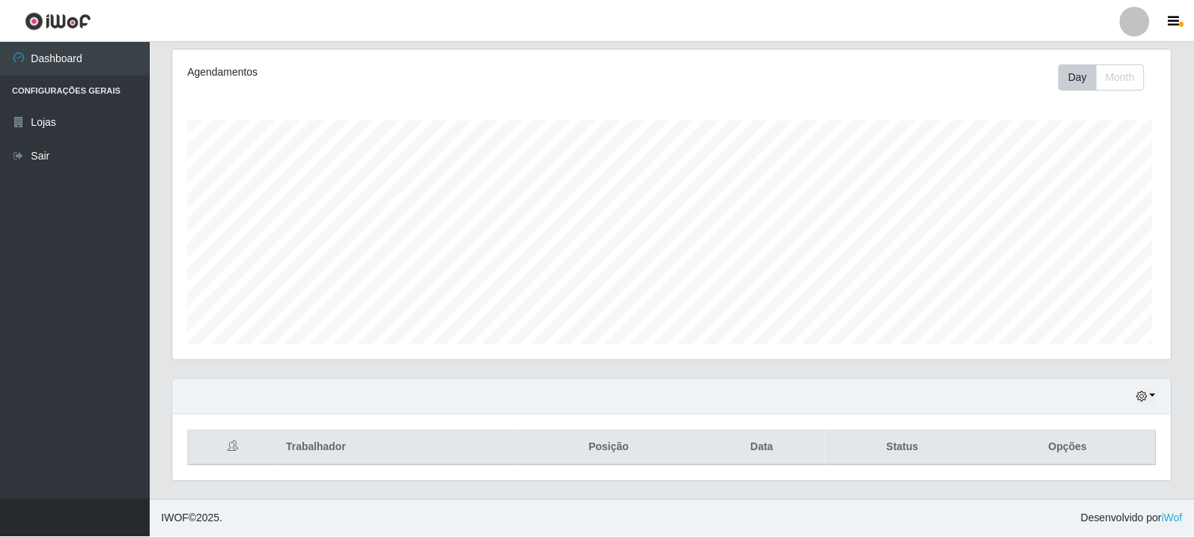
scroll to position [311, 998]
